Goal: Transaction & Acquisition: Purchase product/service

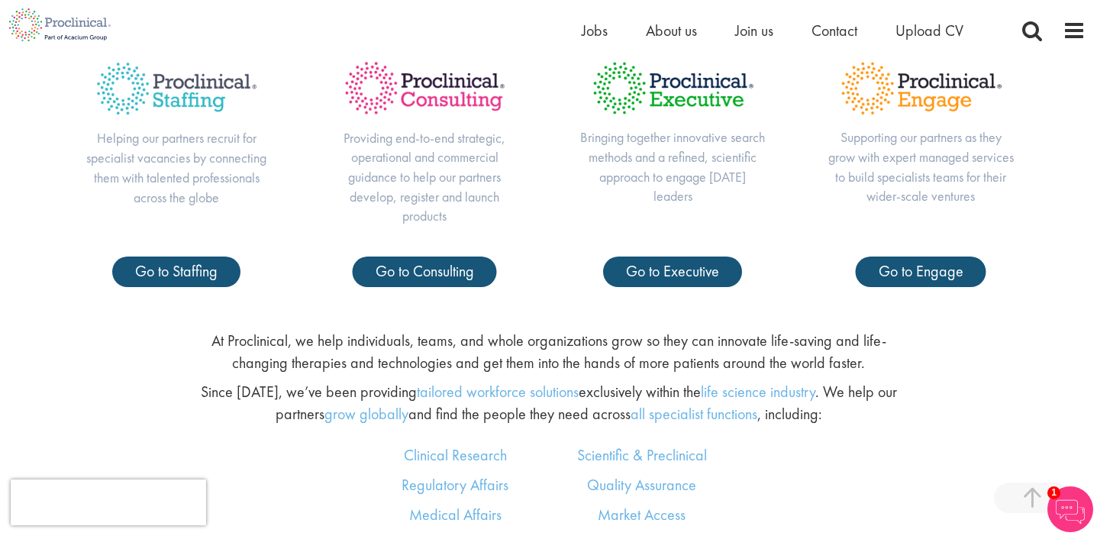
scroll to position [687, 0]
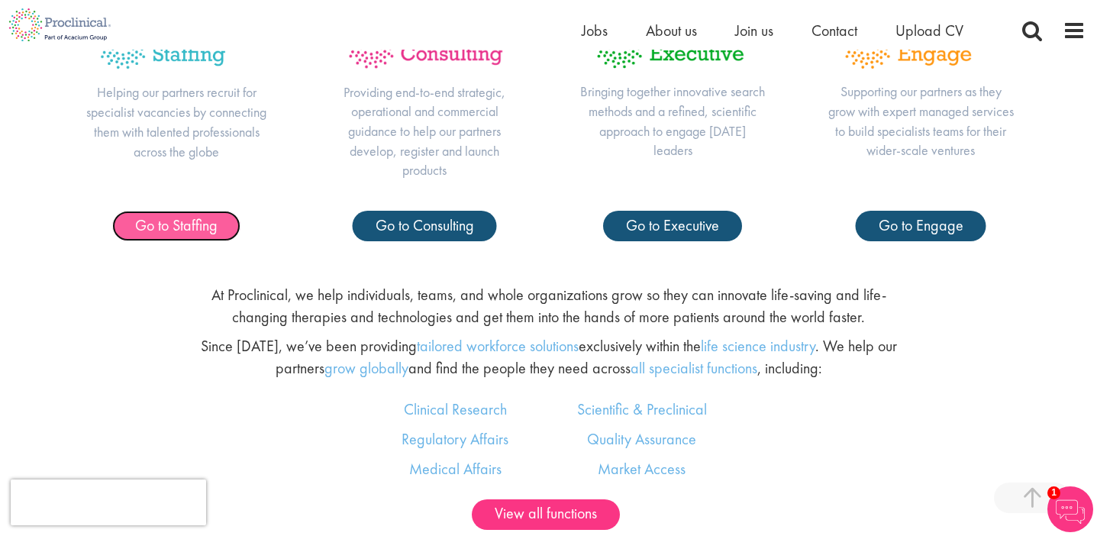
click at [175, 224] on span "Go to Staffing" at bounding box center [176, 225] width 82 height 20
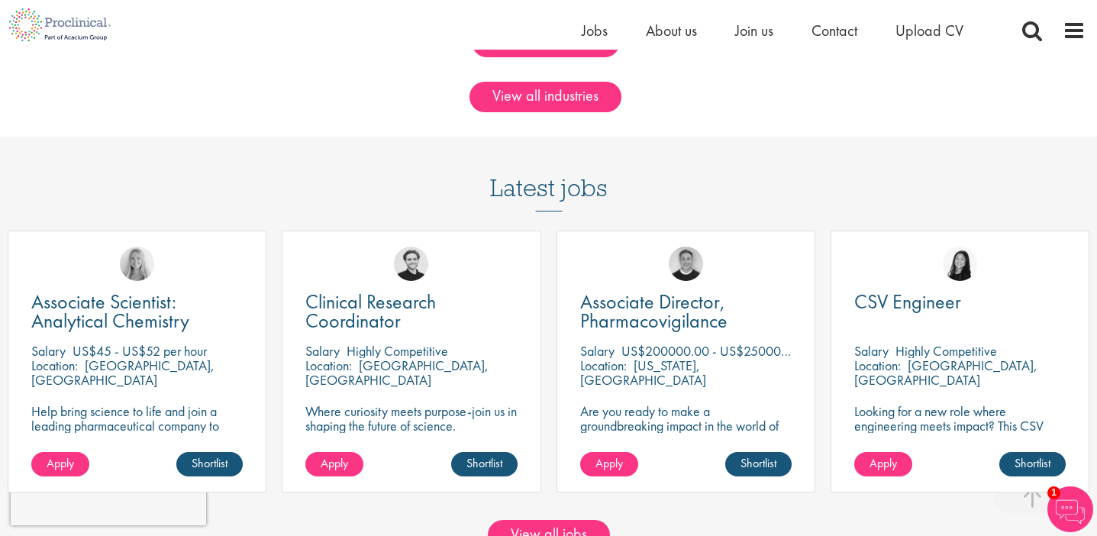
scroll to position [1162, 0]
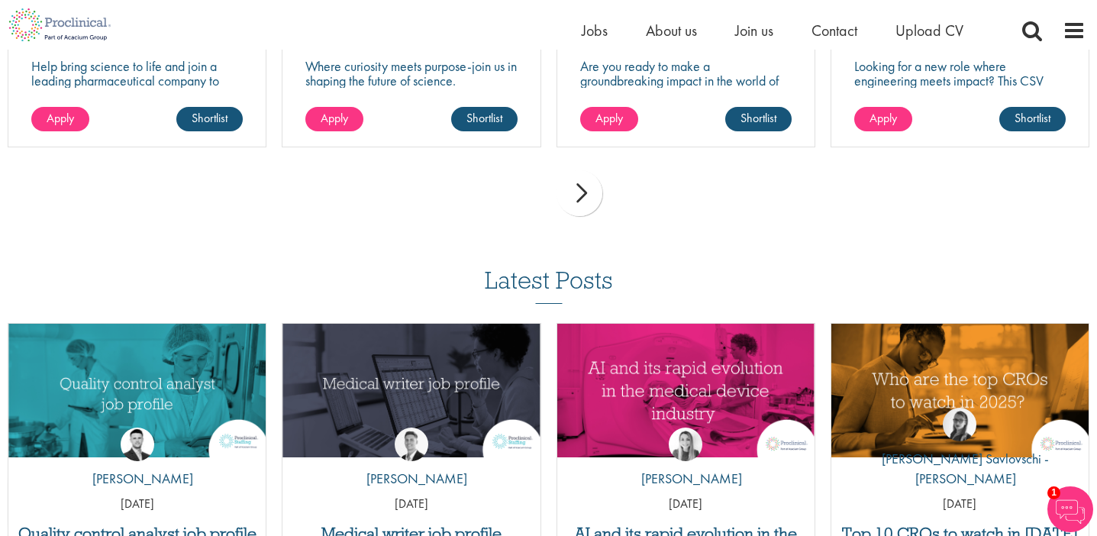
scroll to position [1801, 0]
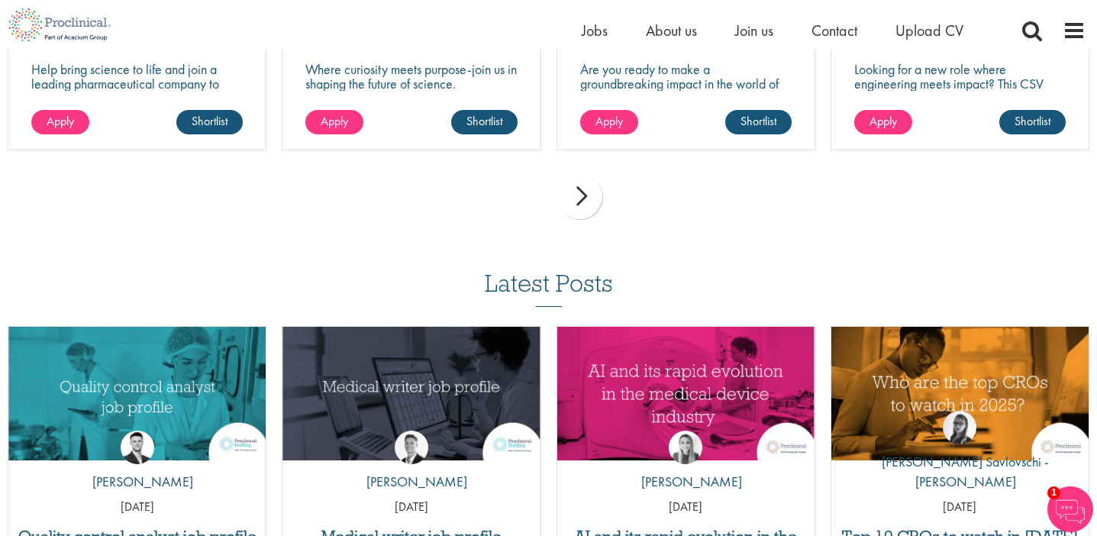
click at [583, 175] on div "next" at bounding box center [580, 196] width 46 height 46
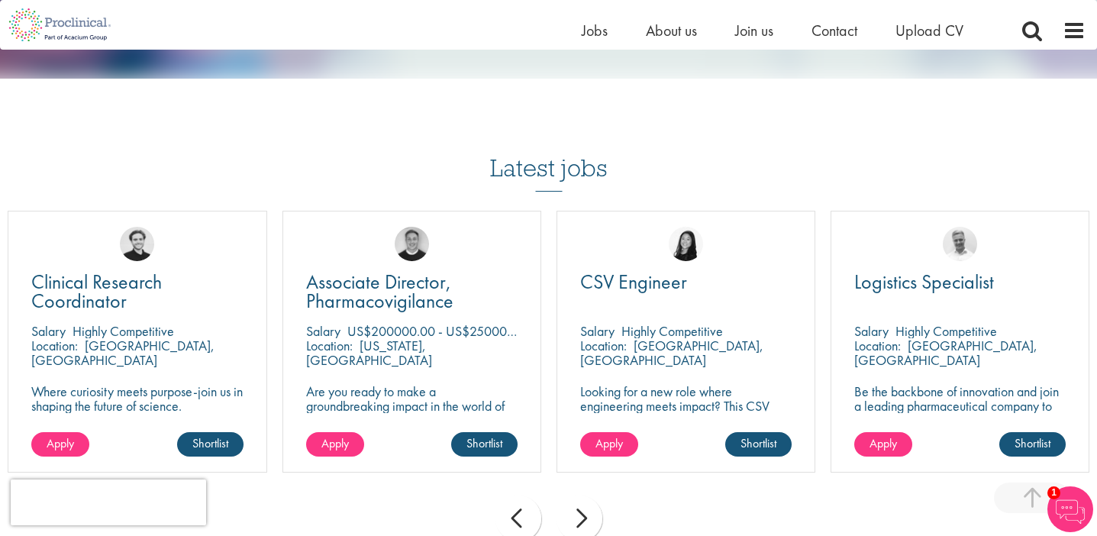
click at [585, 498] on div "next" at bounding box center [580, 519] width 46 height 46
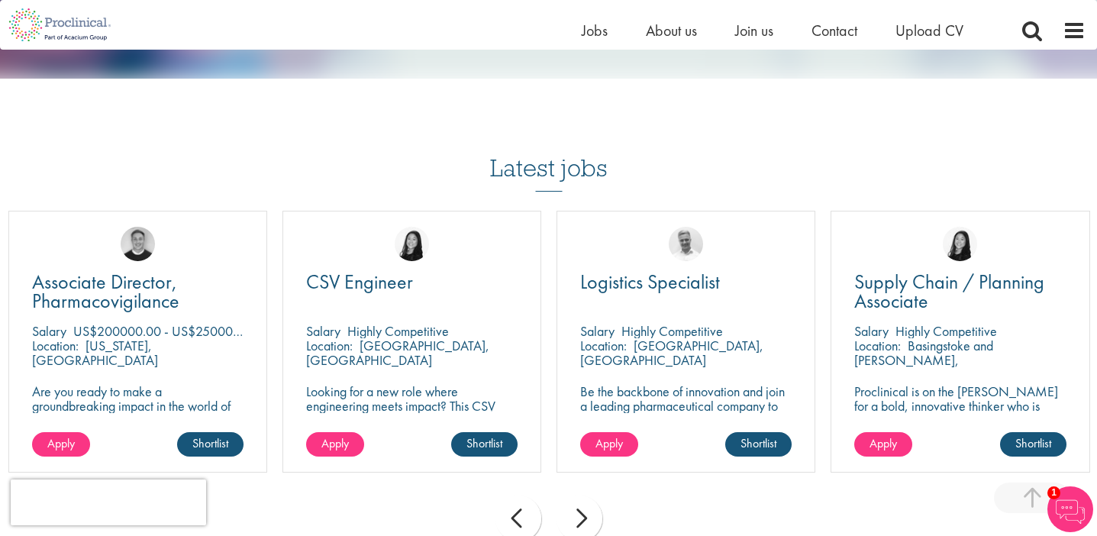
click at [585, 498] on div "next" at bounding box center [580, 519] width 46 height 46
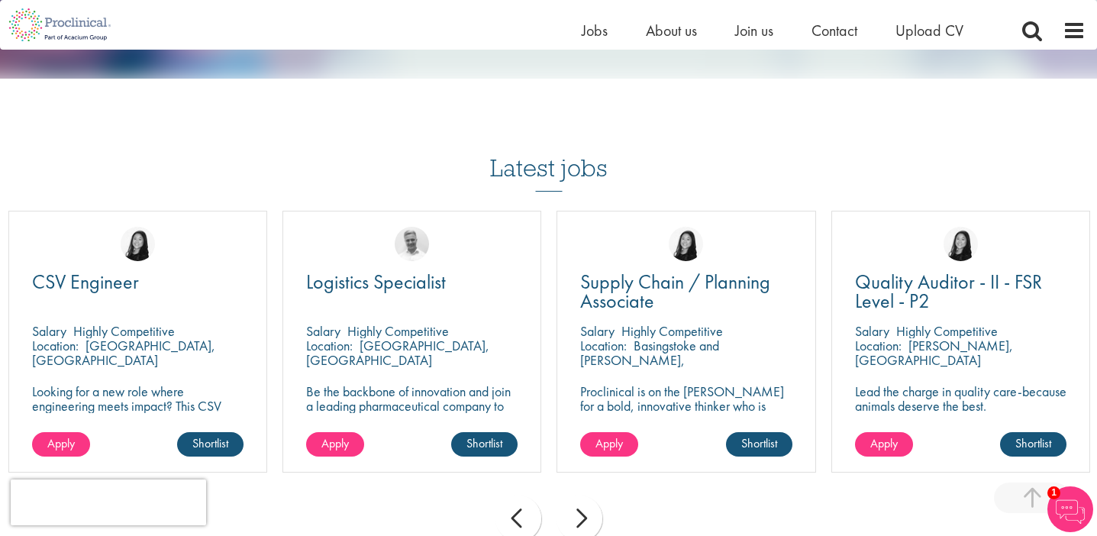
click at [584, 498] on div "next" at bounding box center [580, 519] width 46 height 46
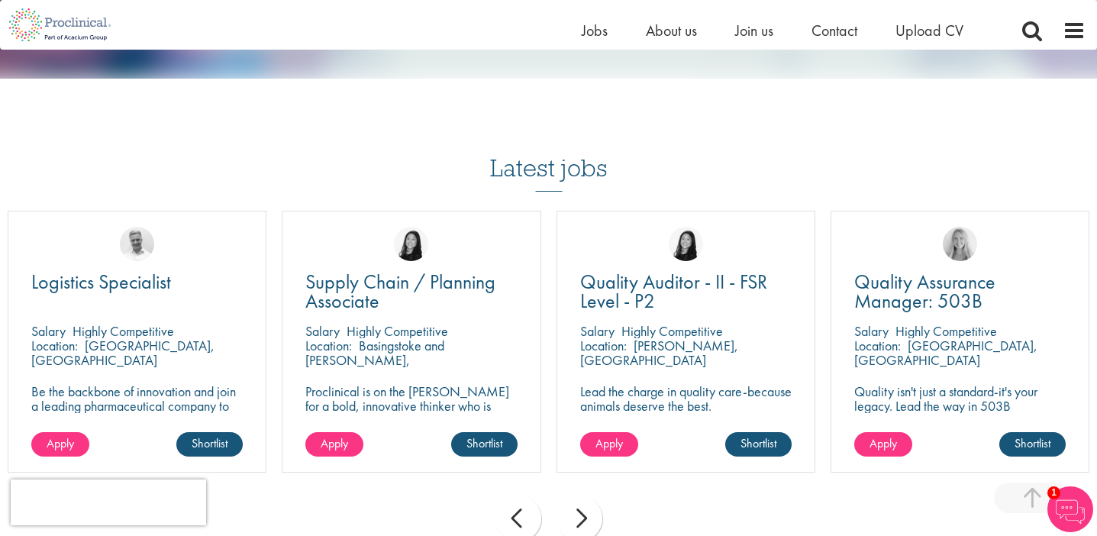
click at [584, 498] on div "next" at bounding box center [580, 519] width 46 height 46
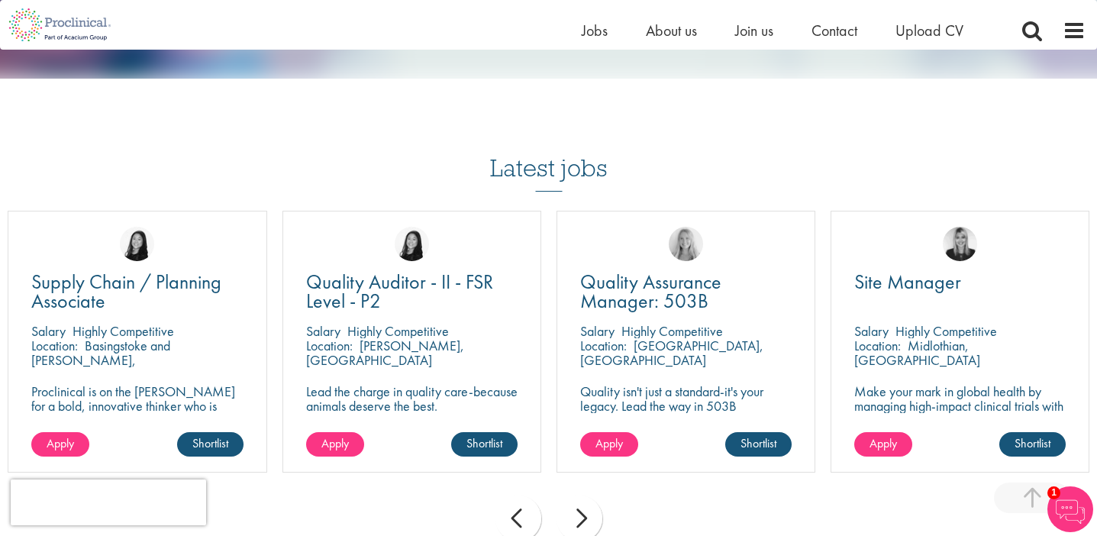
click at [580, 496] on div "next" at bounding box center [580, 519] width 46 height 46
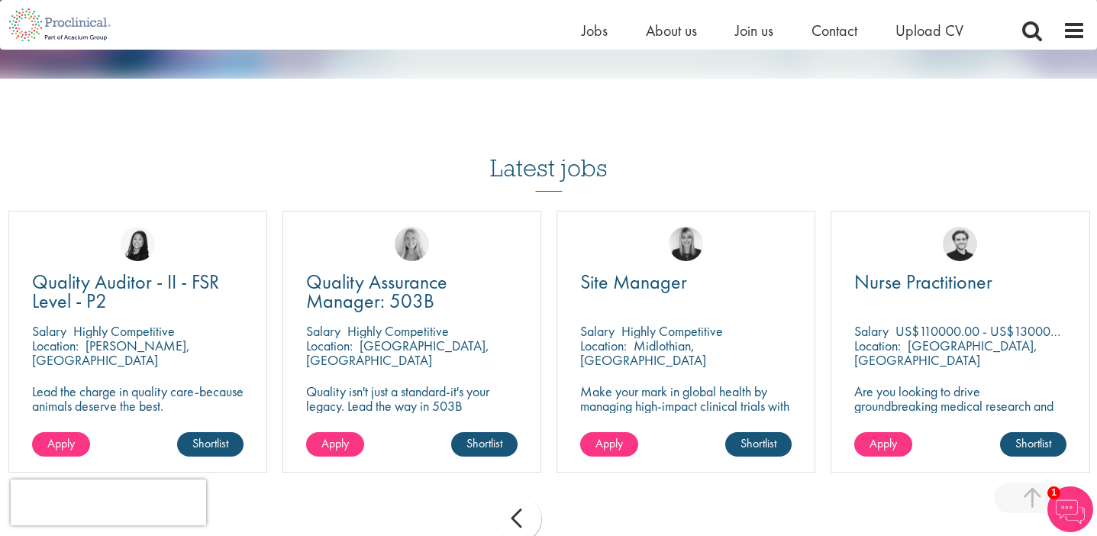
click at [580, 492] on div "prev next" at bounding box center [548, 521] width 1097 height 66
click at [515, 502] on div "prev" at bounding box center [519, 519] width 46 height 46
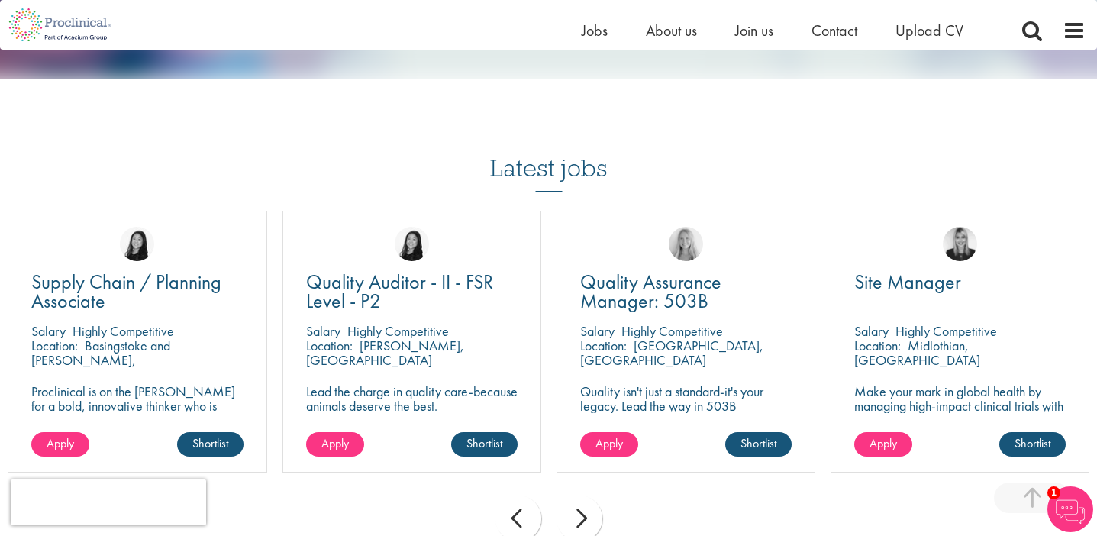
click at [512, 498] on div "prev" at bounding box center [519, 519] width 46 height 46
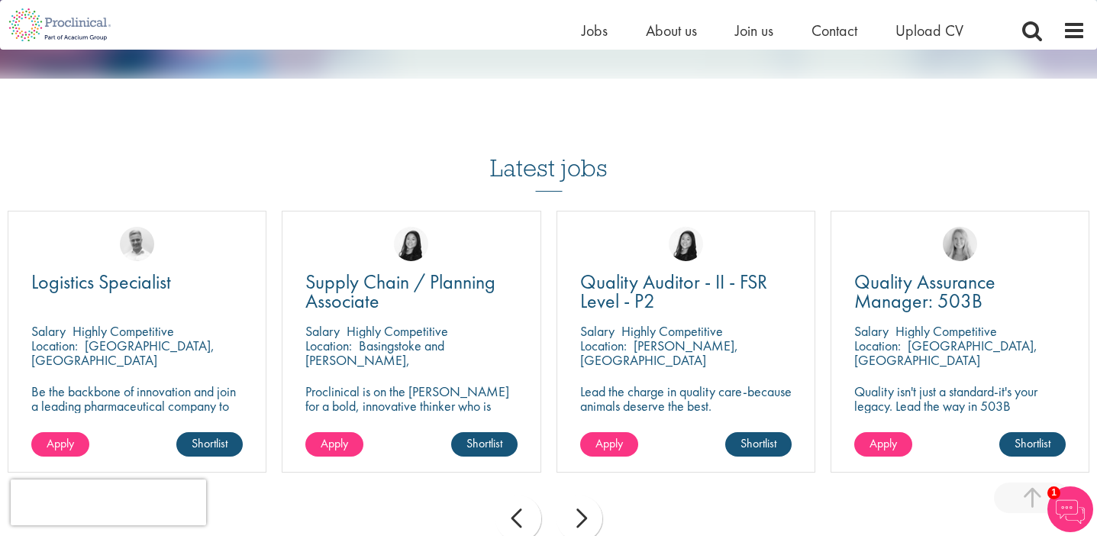
click at [512, 497] on div "prev" at bounding box center [519, 519] width 46 height 46
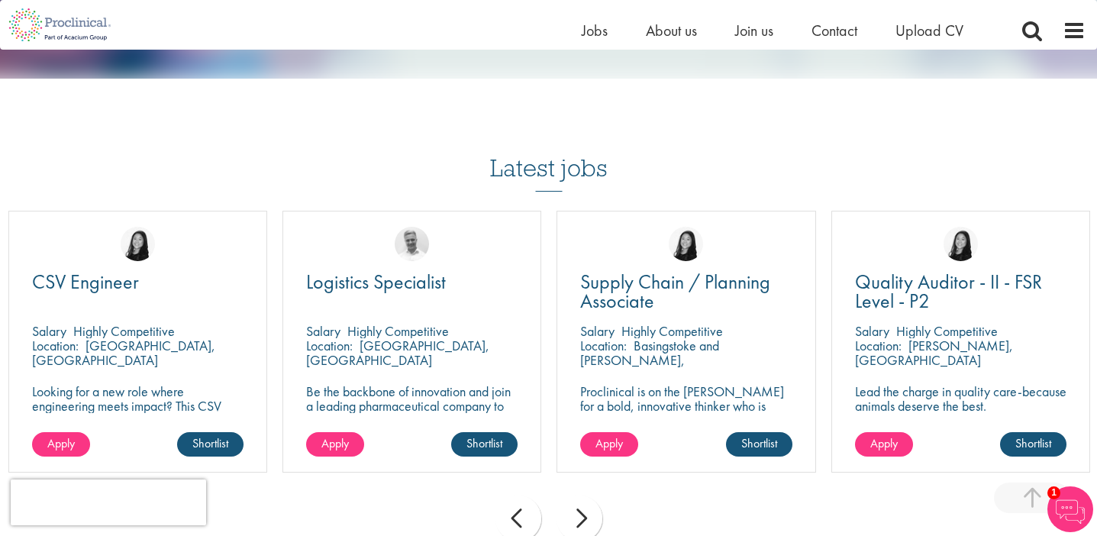
click at [512, 496] on div "prev" at bounding box center [519, 519] width 46 height 46
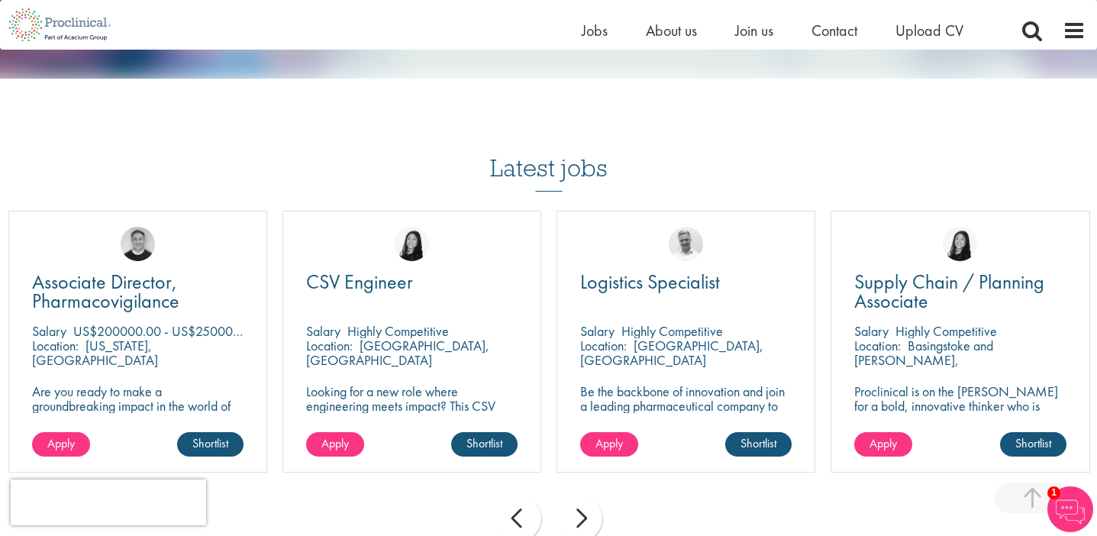
click at [512, 496] on div "prev" at bounding box center [519, 519] width 46 height 46
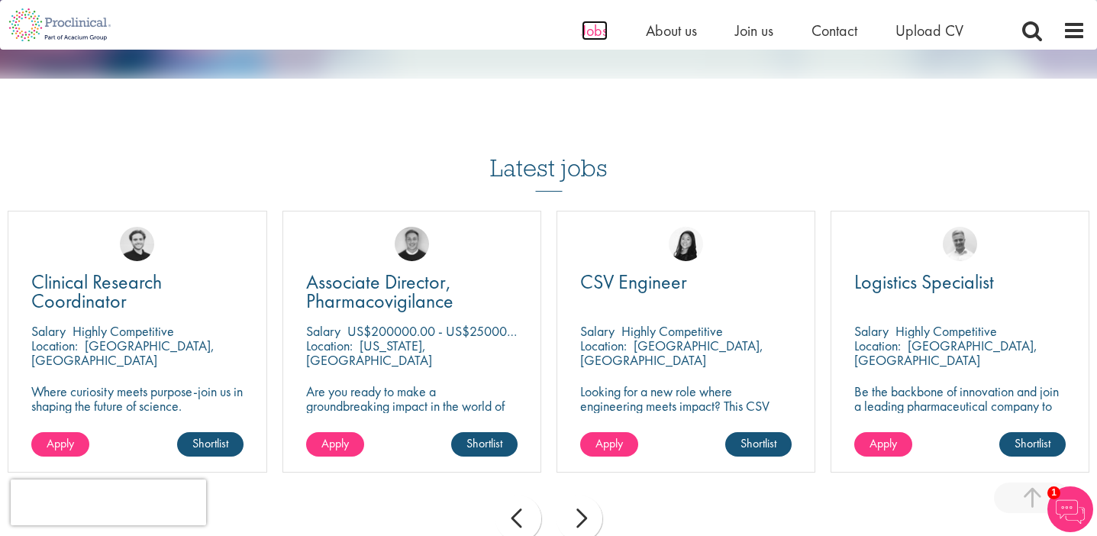
click at [596, 32] on span "Jobs" at bounding box center [595, 31] width 26 height 20
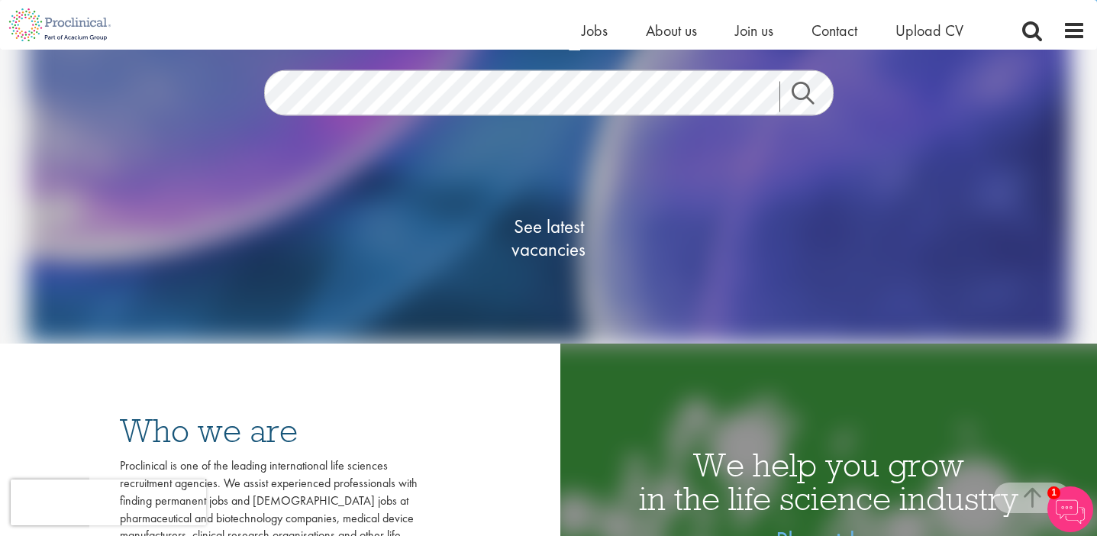
scroll to position [14, 0]
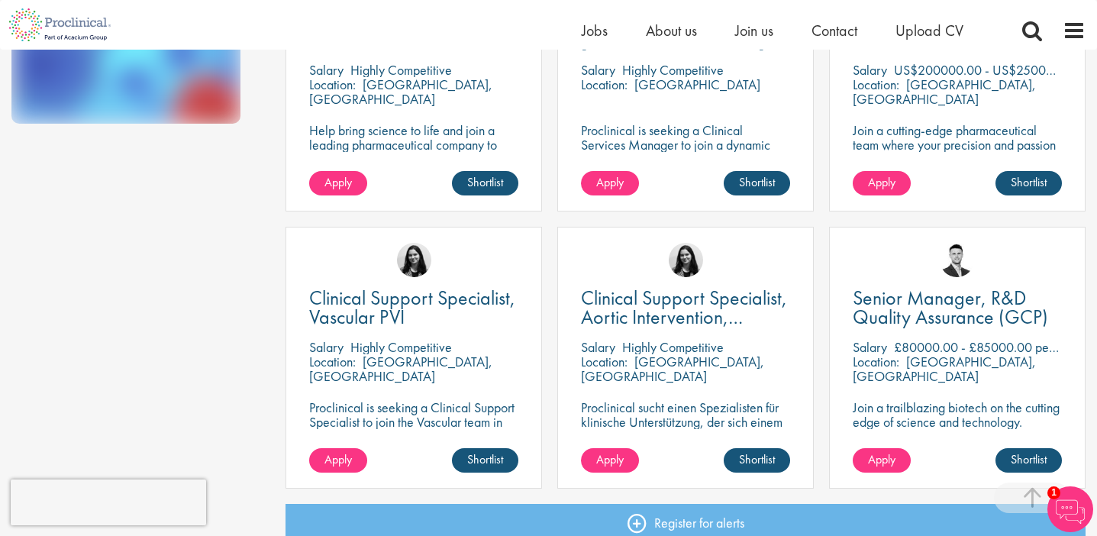
scroll to position [951, 0]
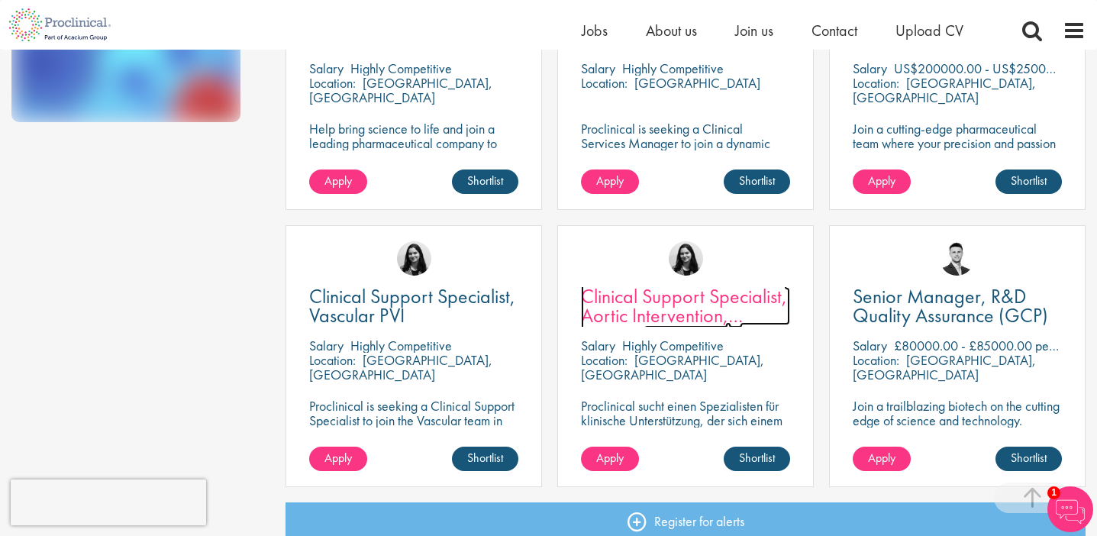
click at [699, 299] on span "Clinical Support Specialist, Aortic Intervention, Vascular" at bounding box center [684, 315] width 206 height 64
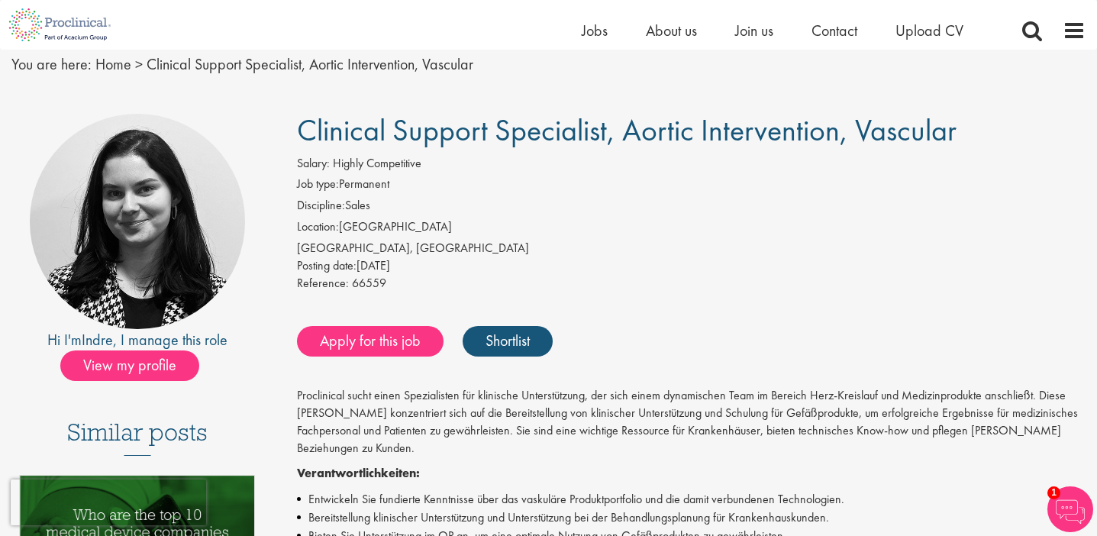
scroll to position [59, 0]
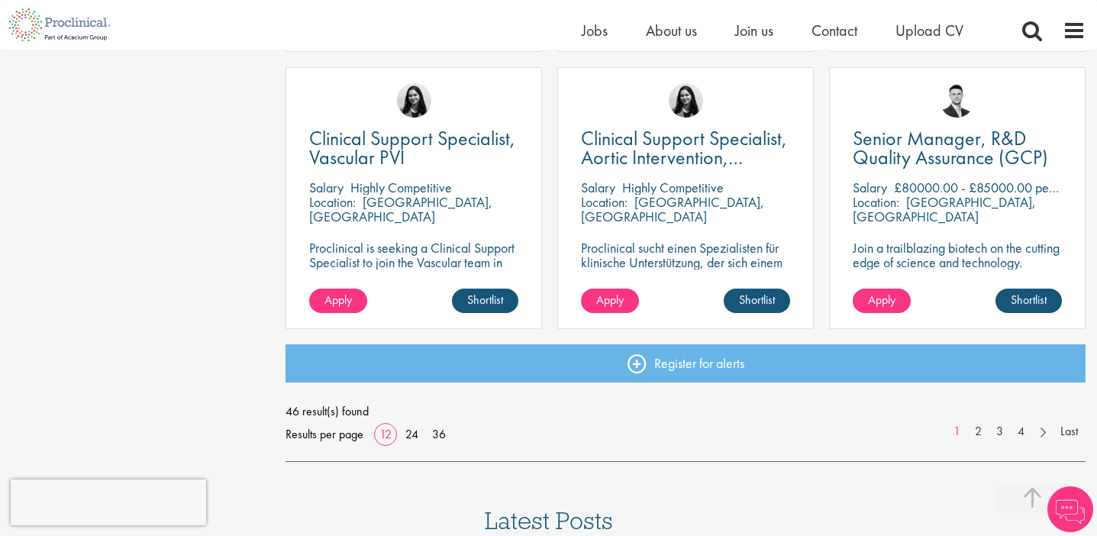
scroll to position [1103, 0]
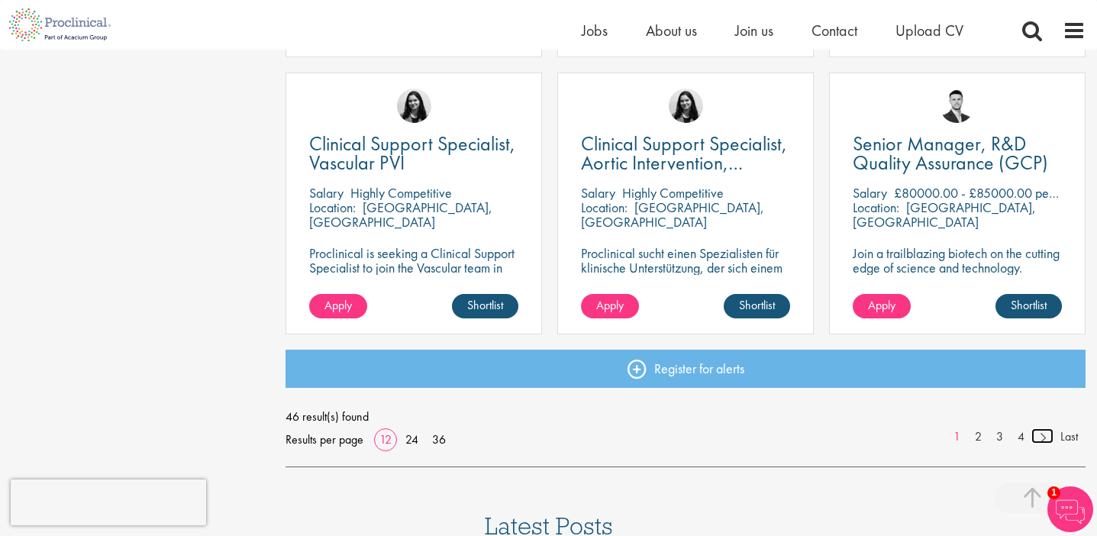
click at [1041, 436] on link at bounding box center [1043, 435] width 22 height 15
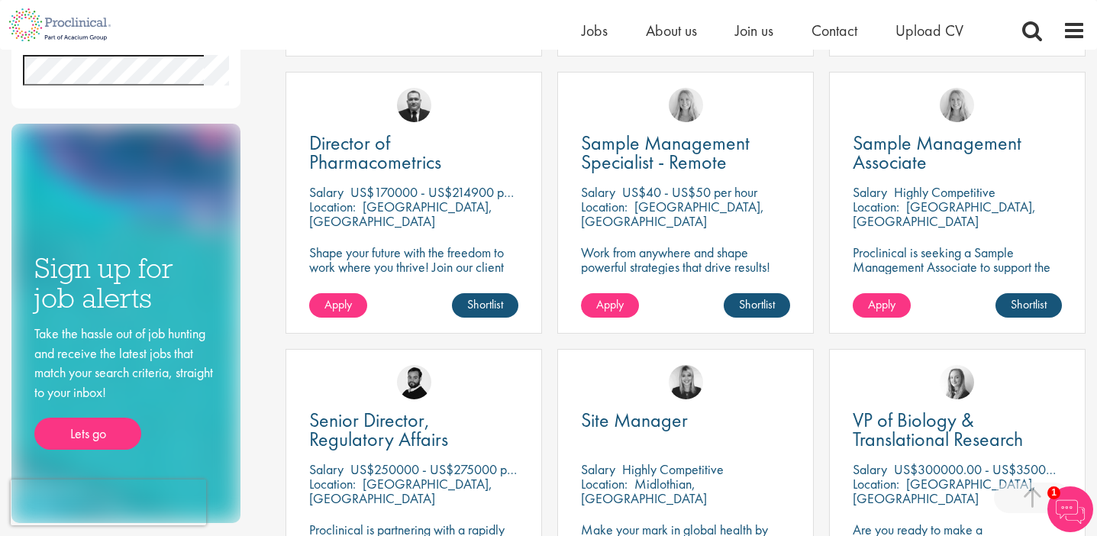
scroll to position [519, 0]
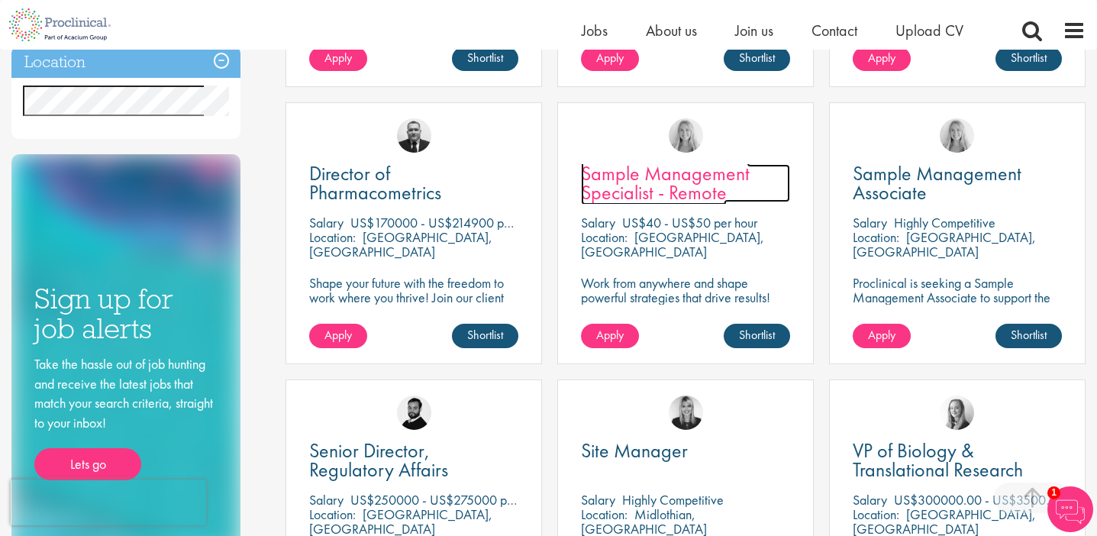
click at [651, 178] on span "Sample Management Specialist - Remote" at bounding box center [665, 182] width 169 height 45
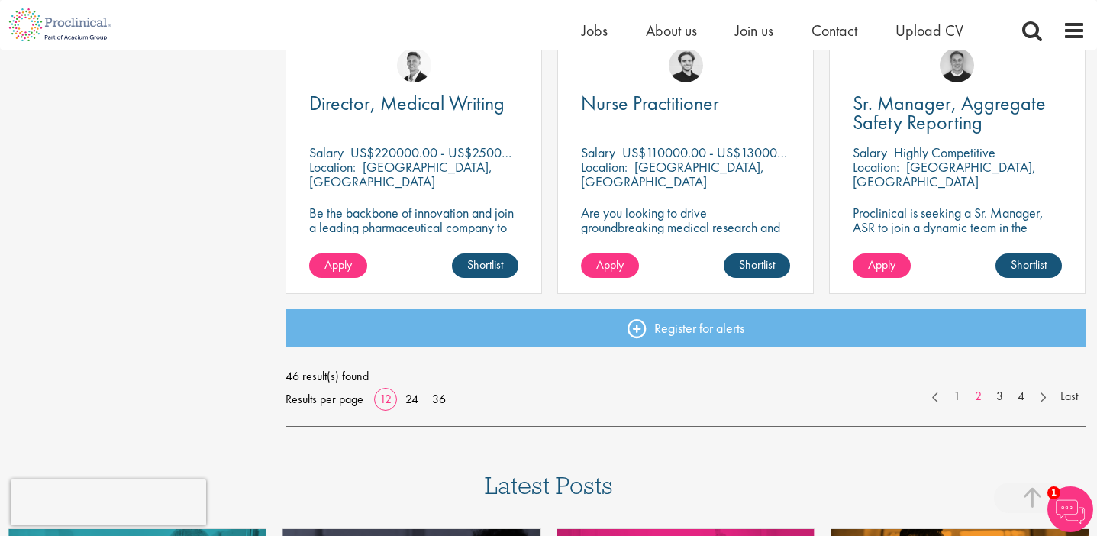
scroll to position [1142, 0]
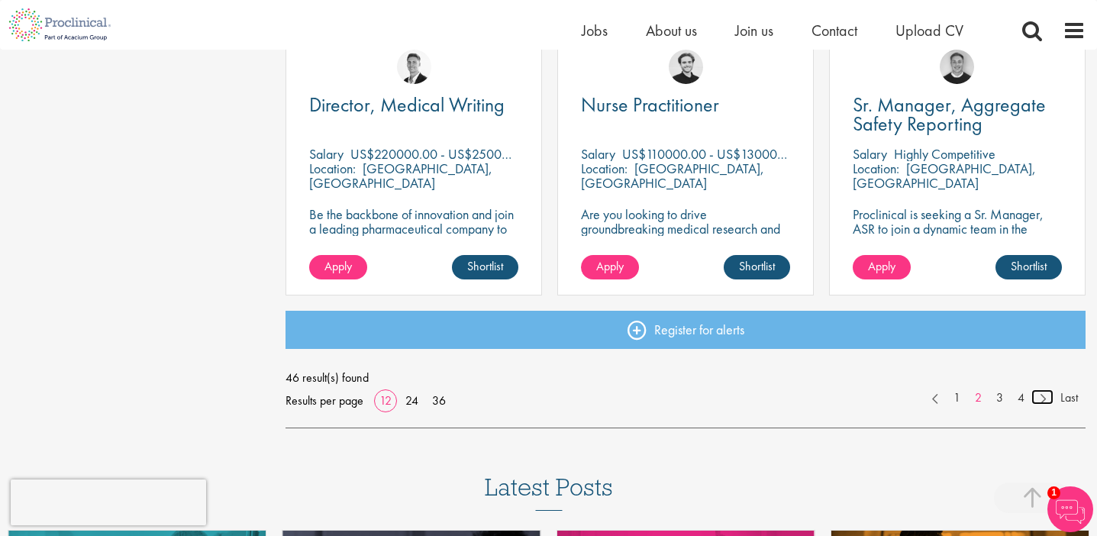
click at [1043, 395] on link at bounding box center [1043, 396] width 22 height 15
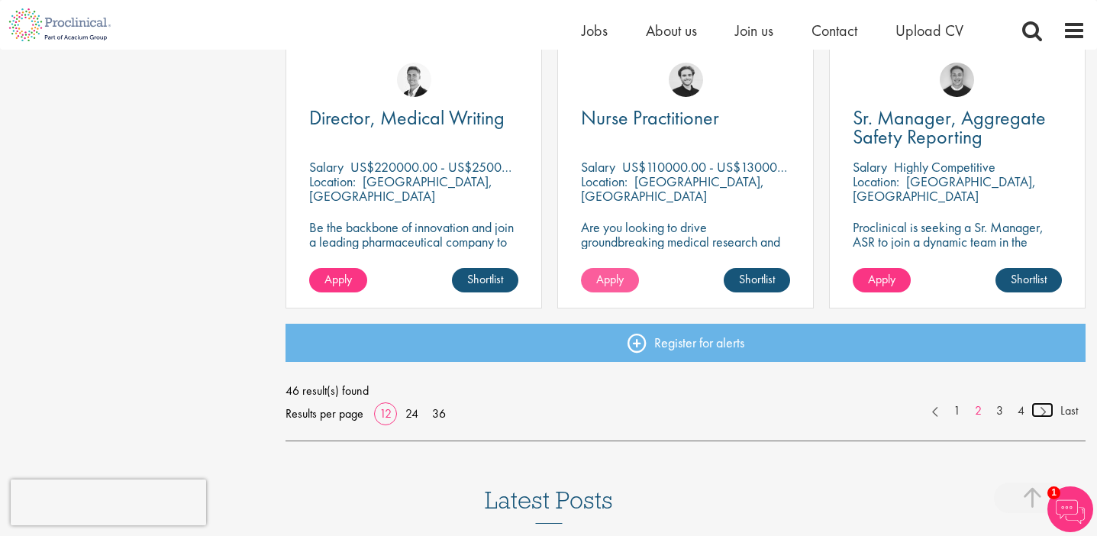
scroll to position [1128, 0]
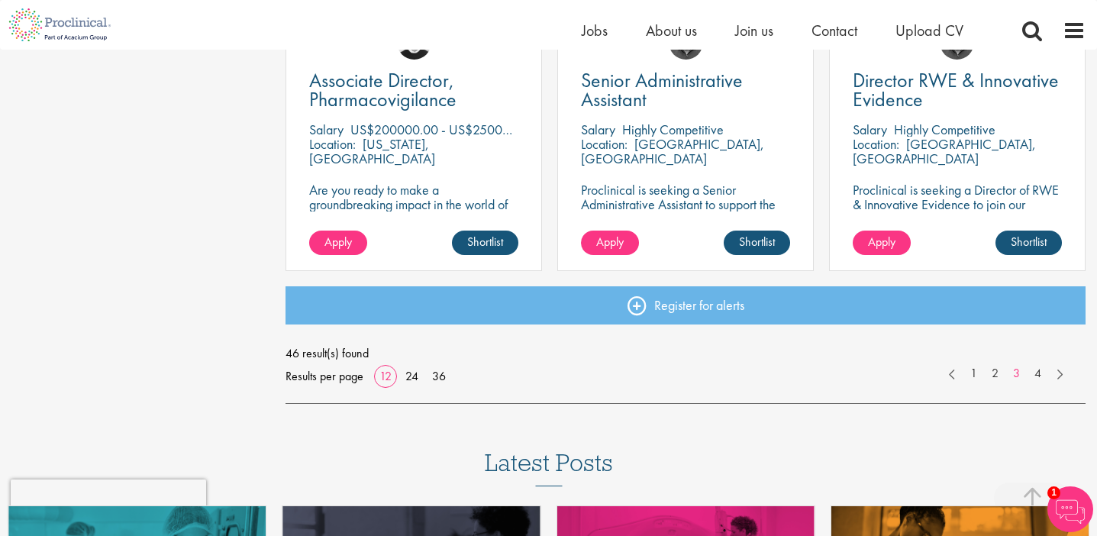
scroll to position [1170, 0]
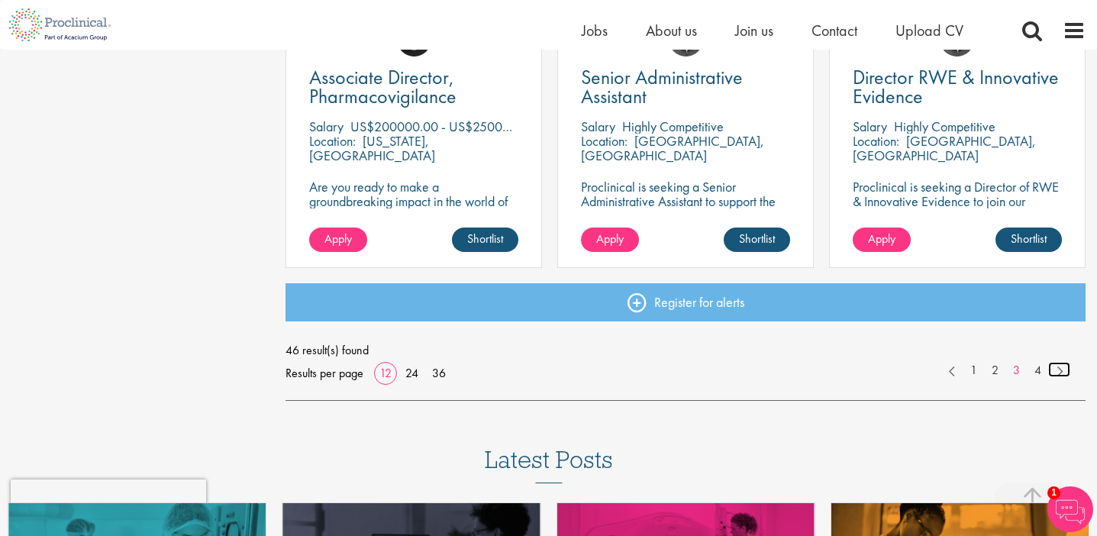
click at [1055, 368] on link at bounding box center [1059, 369] width 22 height 15
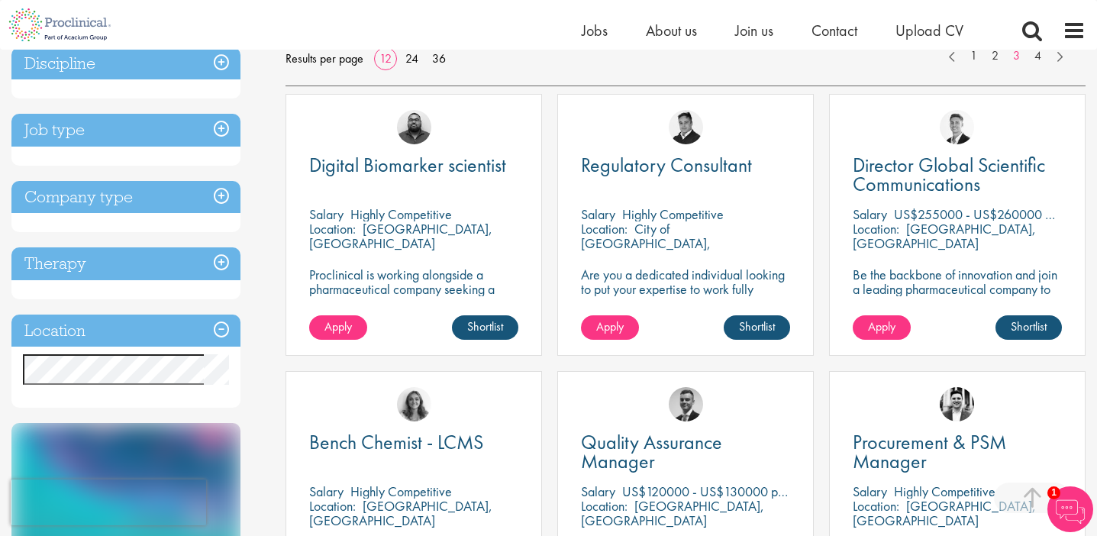
scroll to position [148, 0]
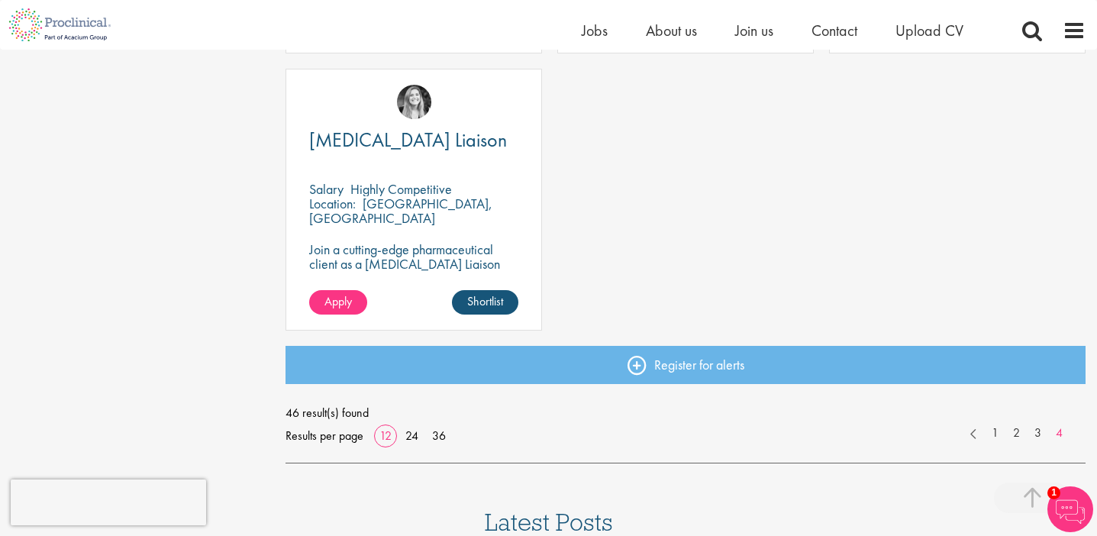
scroll to position [1149, 0]
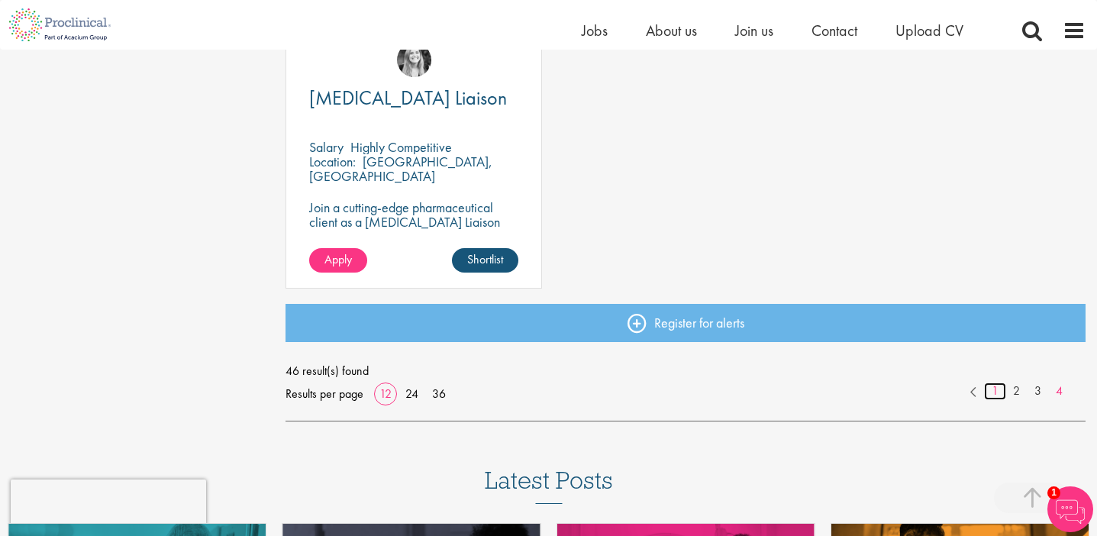
click at [990, 389] on link "1" at bounding box center [995, 392] width 22 height 18
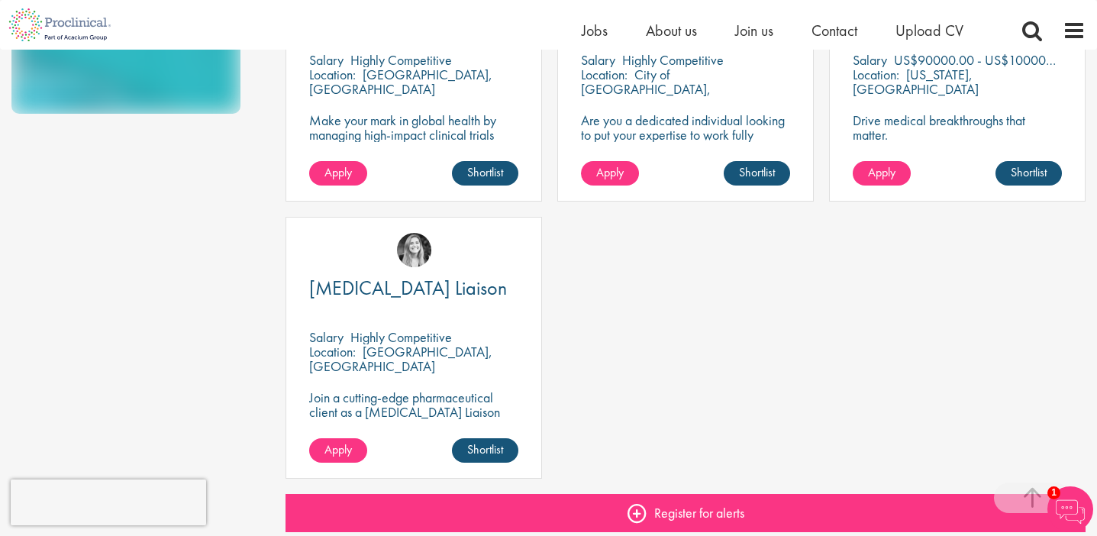
scroll to position [531, 0]
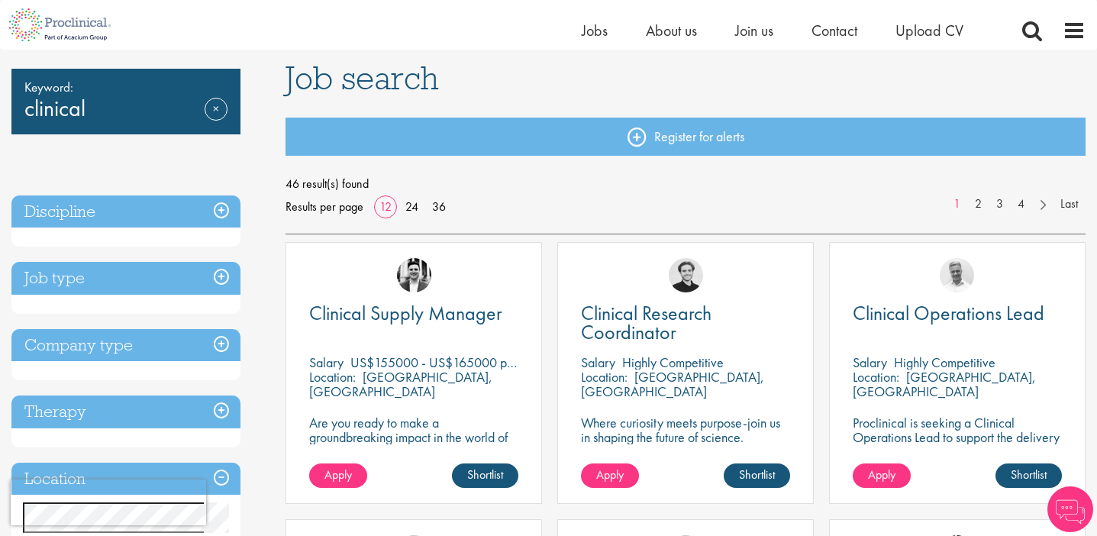
scroll to position [107, 0]
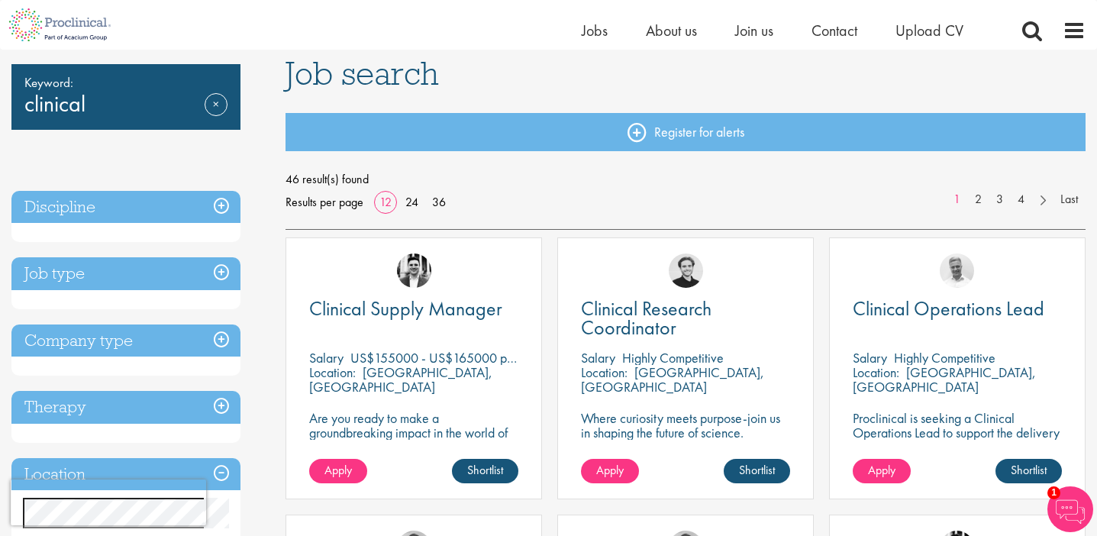
click at [218, 269] on h3 "Job type" at bounding box center [125, 273] width 229 height 33
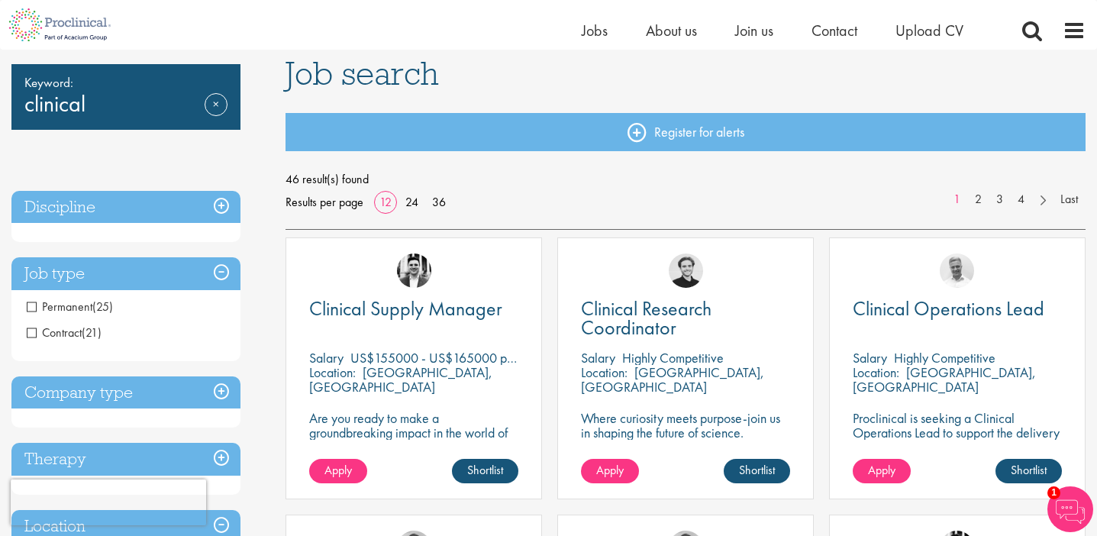
click at [35, 306] on span "Permanent" at bounding box center [60, 307] width 66 height 16
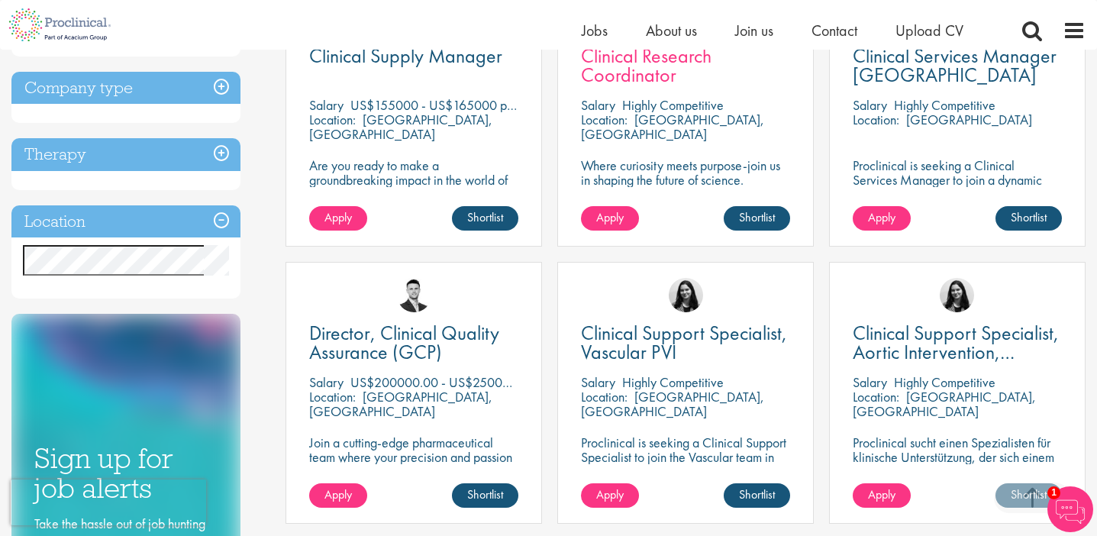
scroll to position [363, 0]
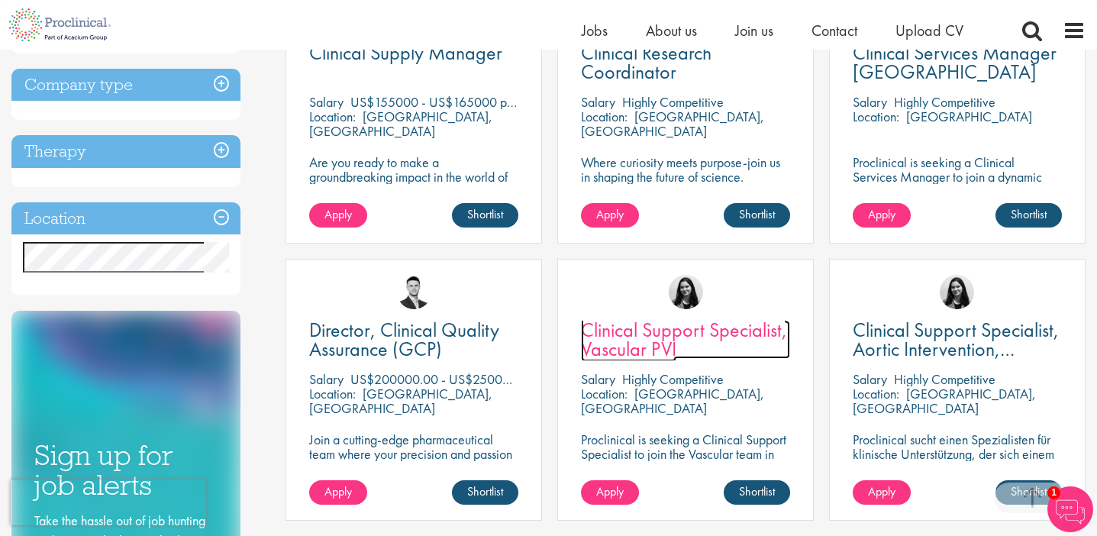
click at [633, 329] on span "Clinical Support Specialist, Vascular PVI" at bounding box center [684, 339] width 206 height 45
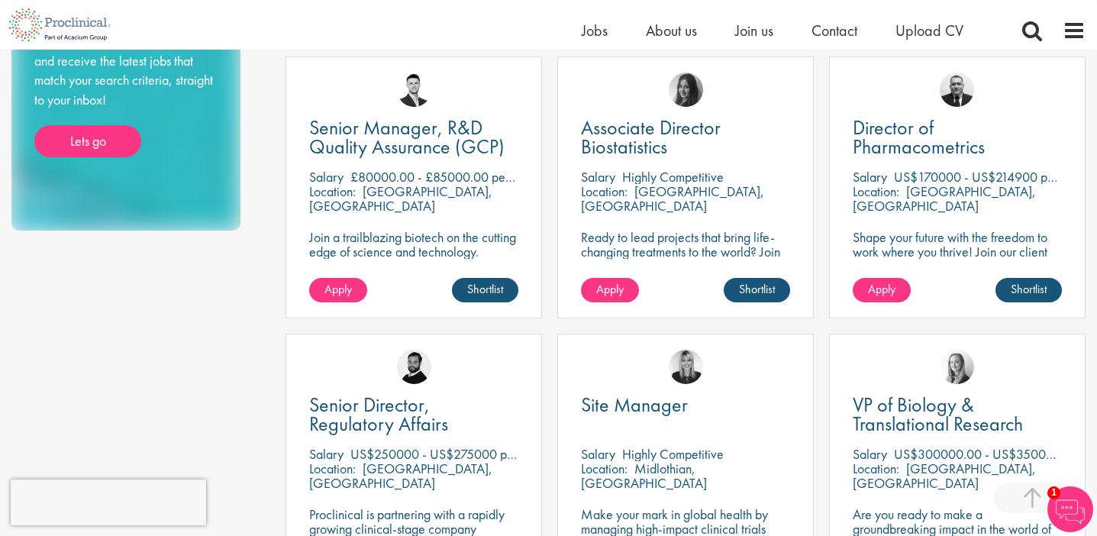
scroll to position [895, 0]
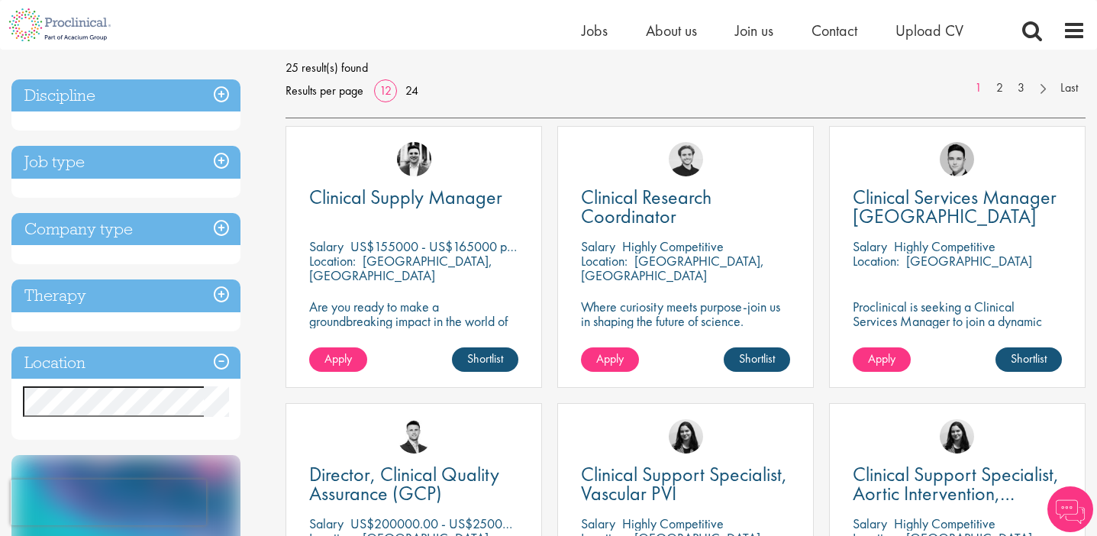
scroll to position [215, 0]
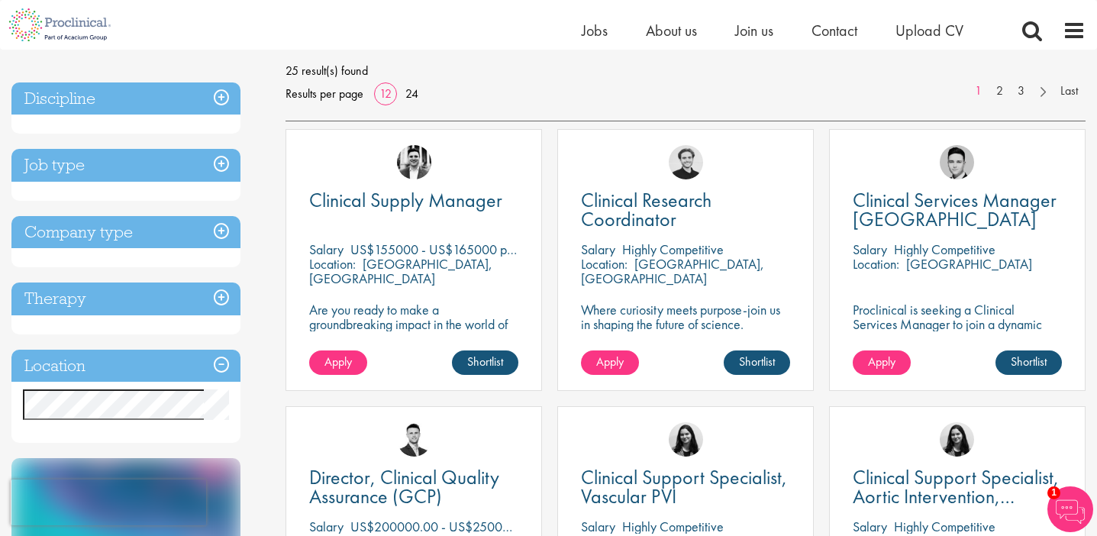
click at [217, 363] on h3 "Location" at bounding box center [125, 366] width 229 height 33
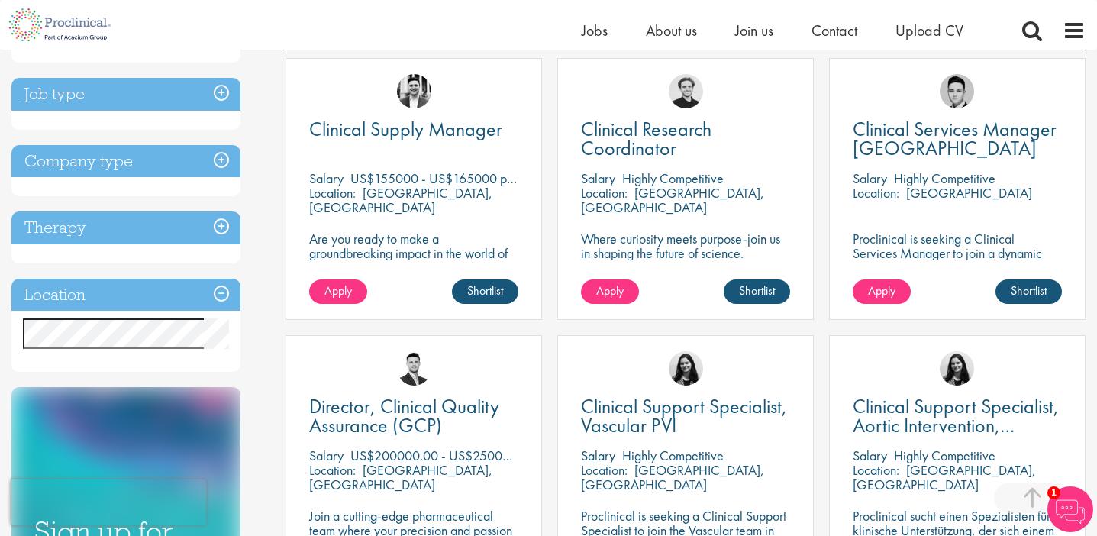
scroll to position [297, 0]
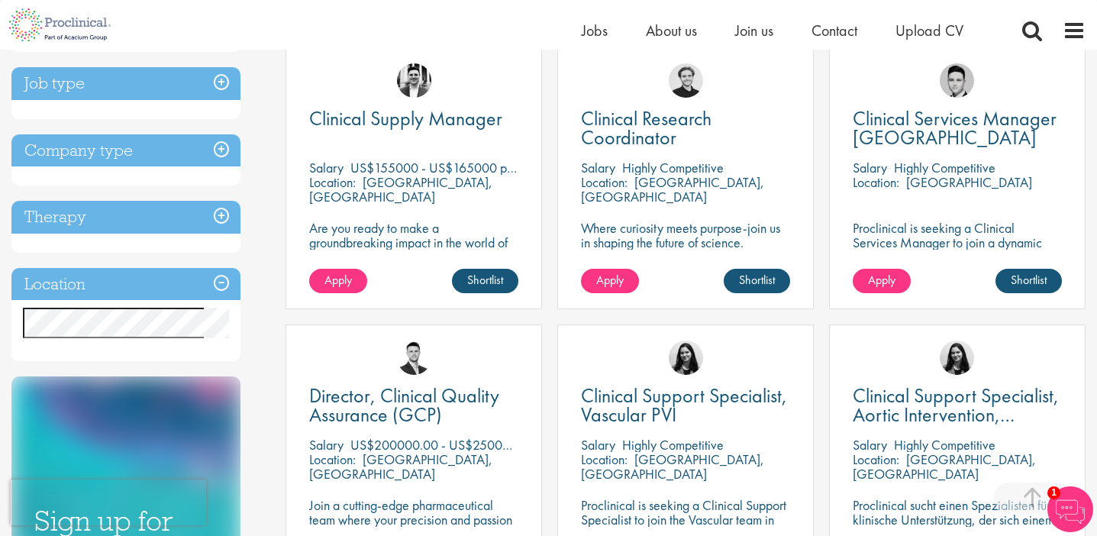
click at [221, 283] on h3 "Location" at bounding box center [125, 284] width 229 height 33
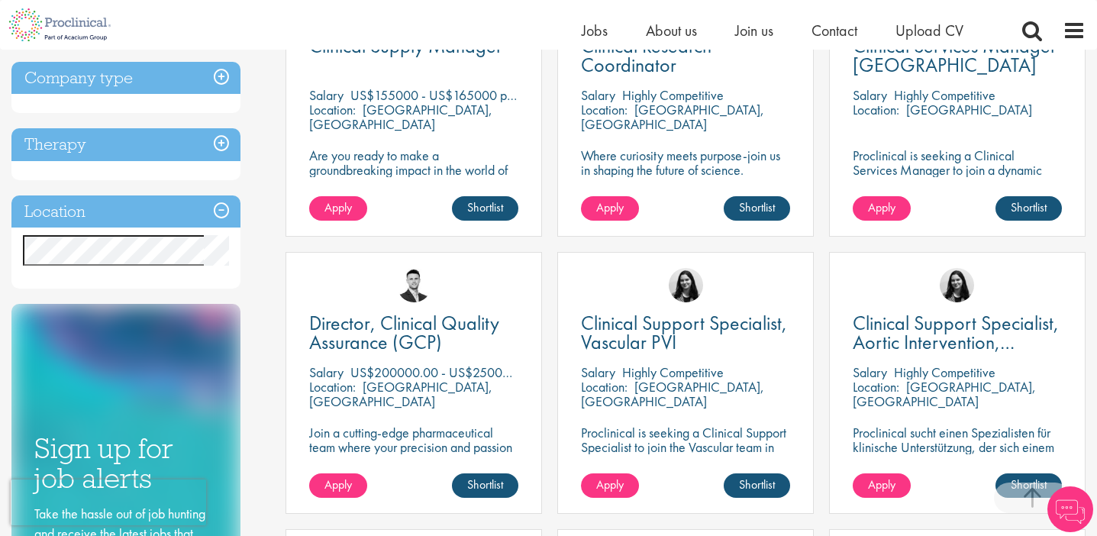
scroll to position [309, 0]
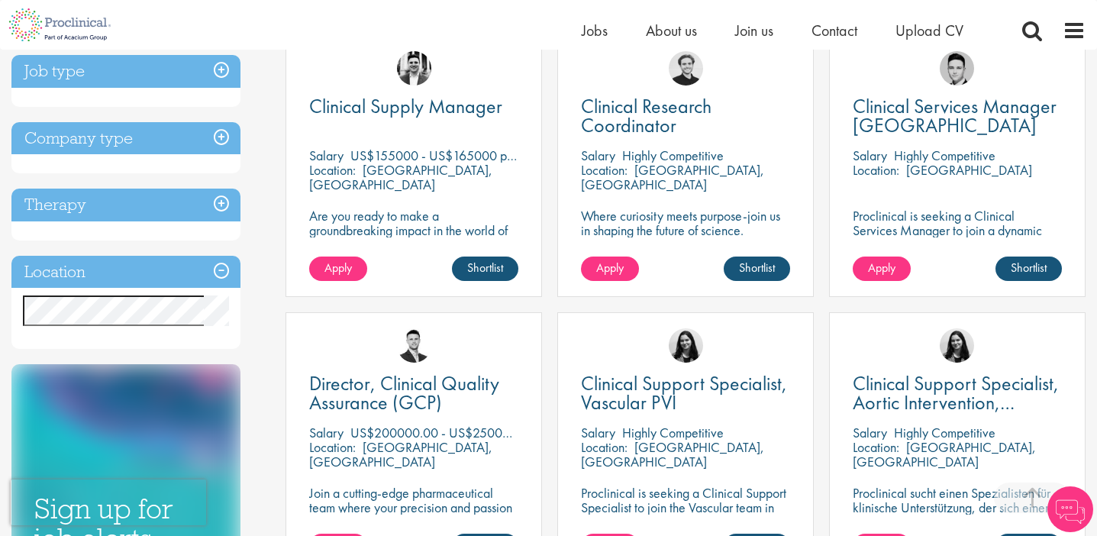
click at [115, 269] on h3 "Location" at bounding box center [125, 272] width 229 height 33
click at [250, 342] on div "Keyword: clinical Remove Discipline Biometrics (1) - + Statistics (1) Business …" at bounding box center [137, 309] width 274 height 910
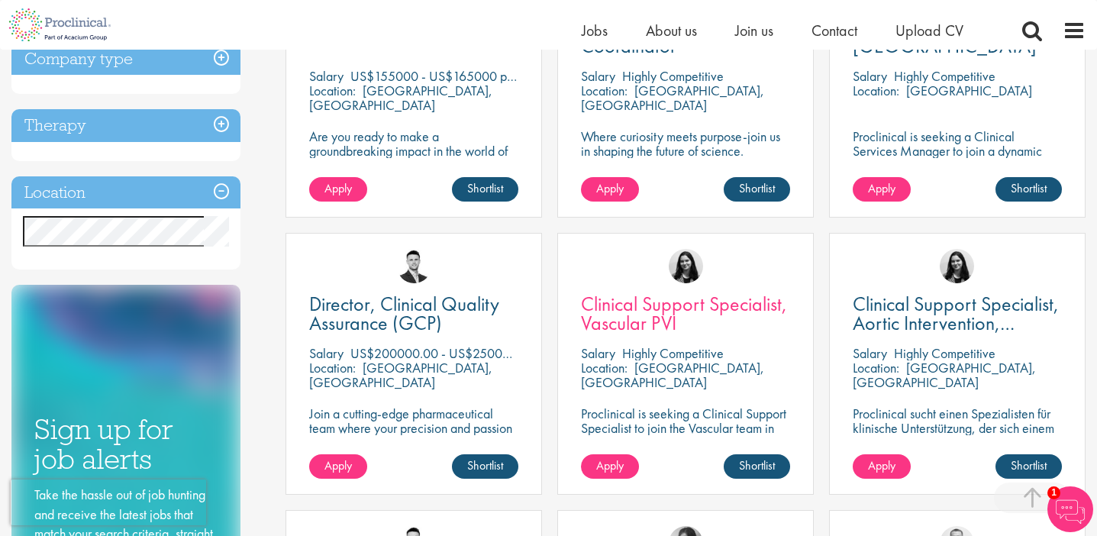
scroll to position [390, 0]
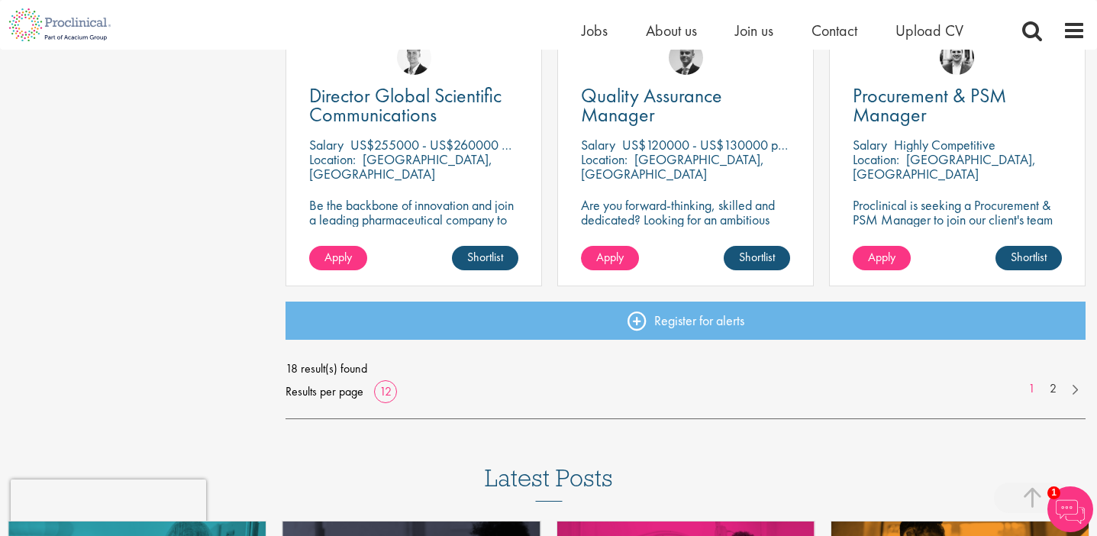
scroll to position [1177, 0]
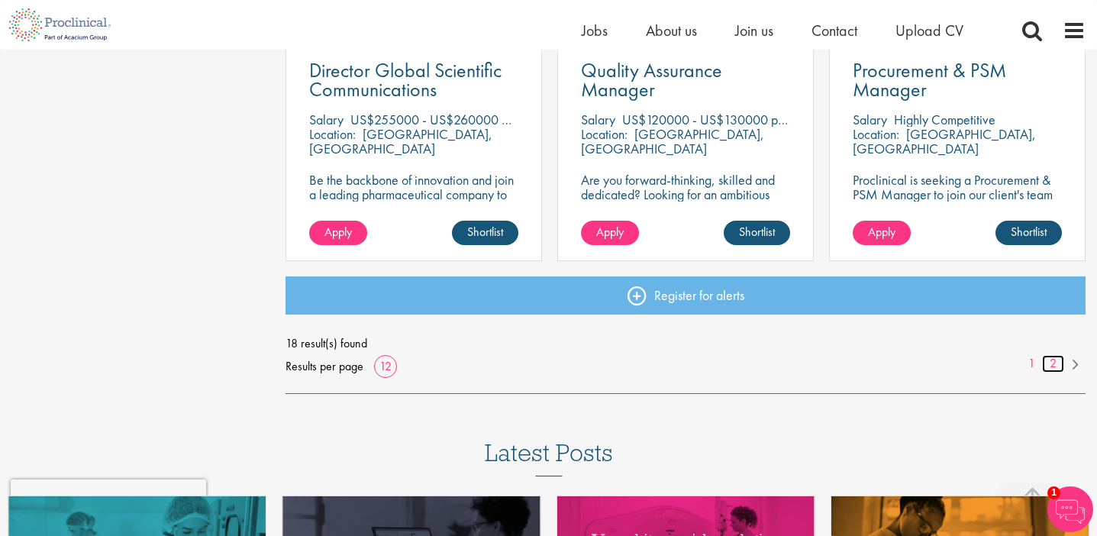
click at [1052, 360] on link "2" at bounding box center [1053, 364] width 22 height 18
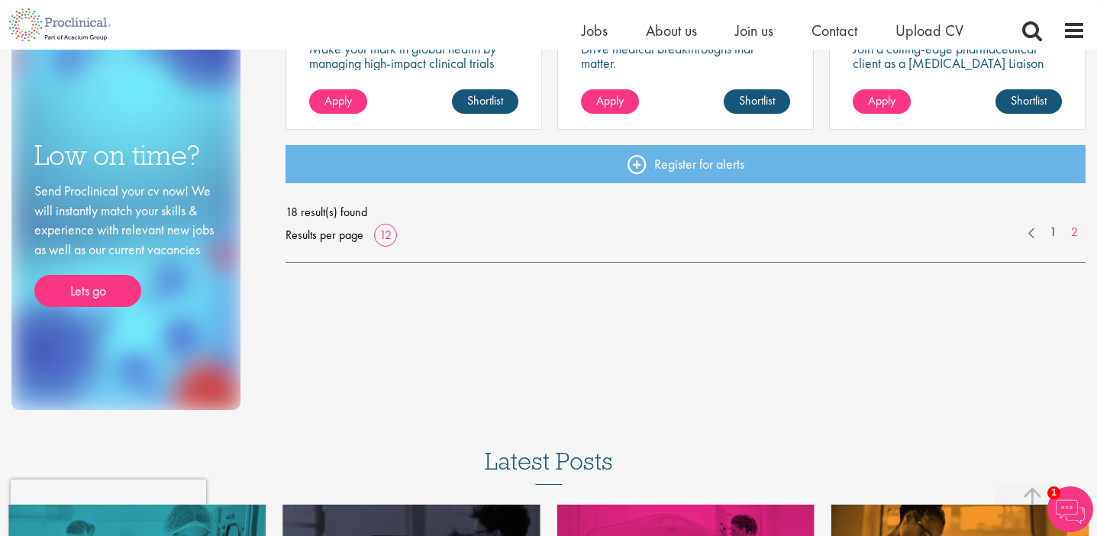
scroll to position [778, 0]
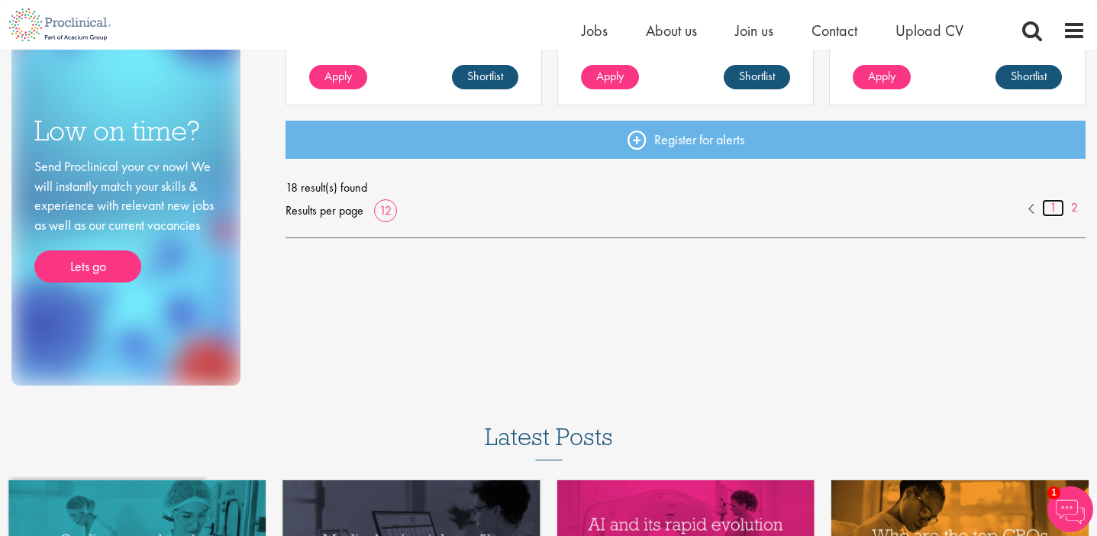
click at [1053, 207] on link "1" at bounding box center [1053, 208] width 22 height 18
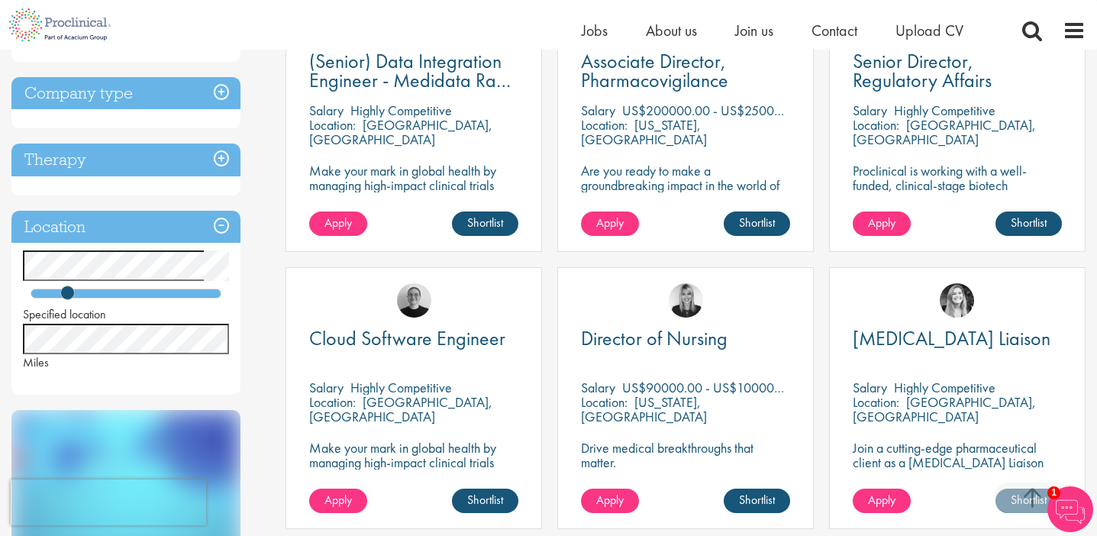
scroll to position [241, 0]
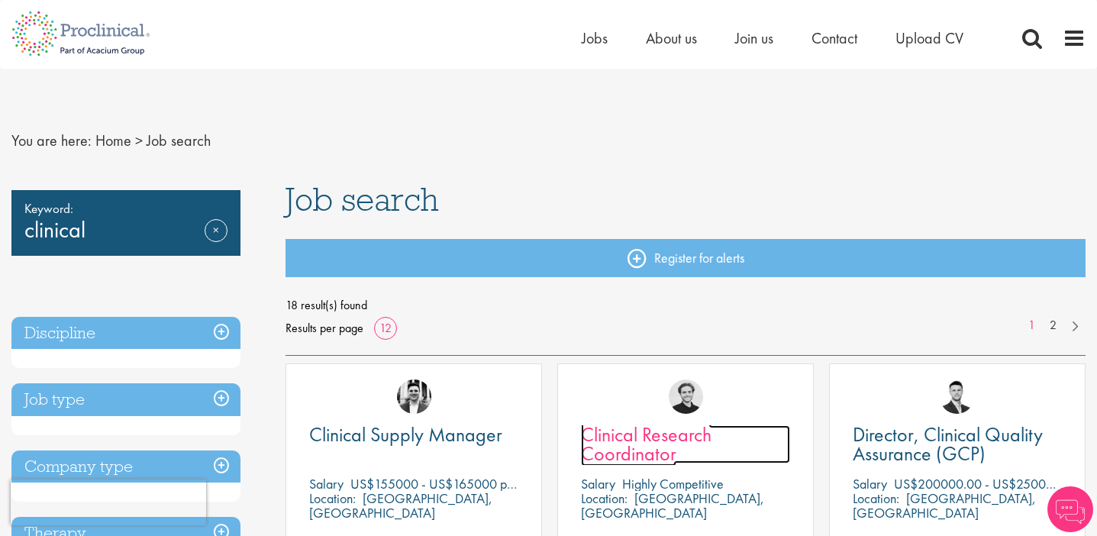
click at [630, 441] on span "Clinical Research Coordinator" at bounding box center [646, 443] width 131 height 45
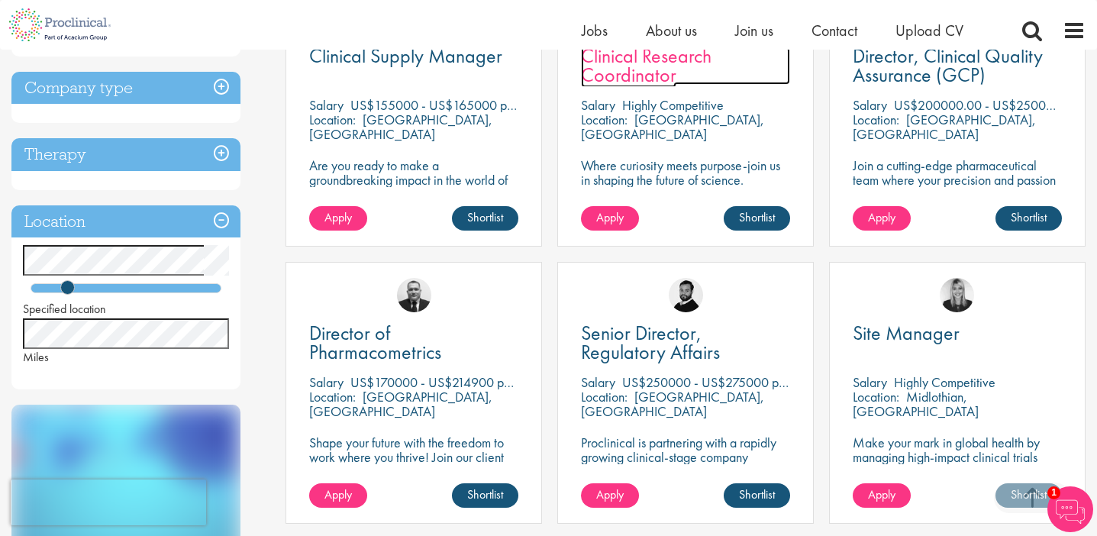
scroll to position [392, 0]
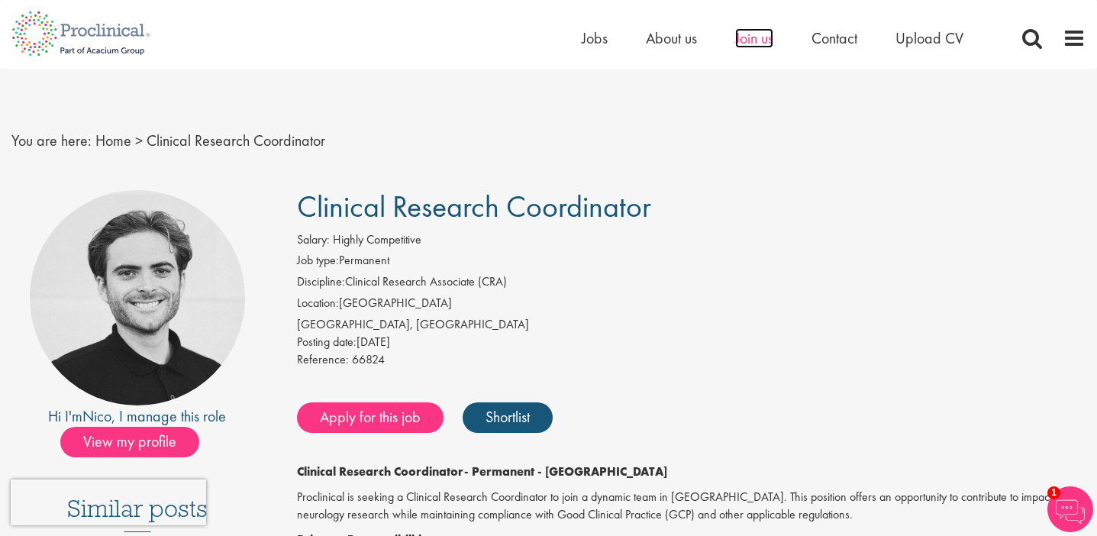
click at [748, 40] on span "Join us" at bounding box center [754, 38] width 38 height 20
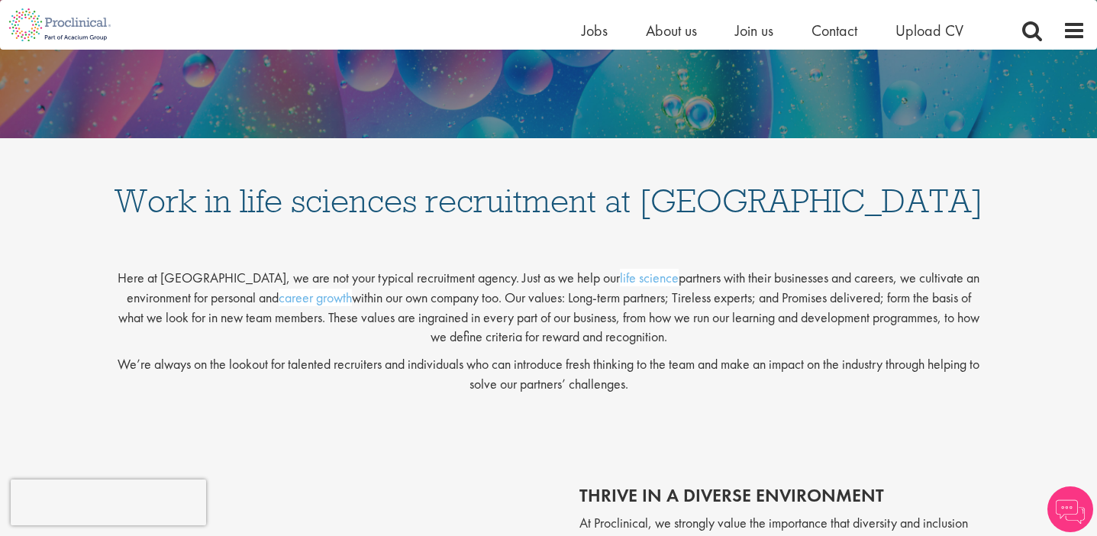
scroll to position [299, 0]
